Goal: Transaction & Acquisition: Purchase product/service

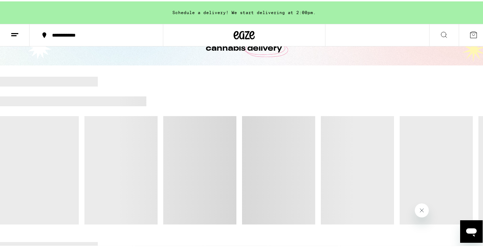
scroll to position [58, 0]
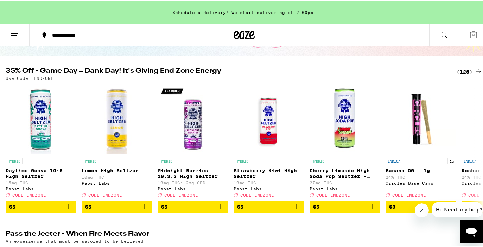
click at [462, 68] on div "(125)" at bounding box center [470, 70] width 26 height 8
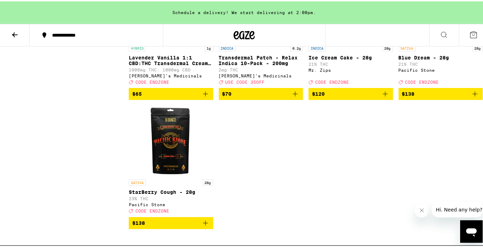
scroll to position [4163, 0]
